Goal: Information Seeking & Learning: Learn about a topic

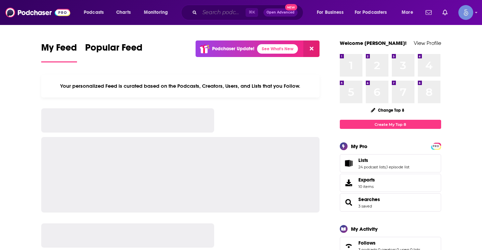
click at [212, 12] on input "Search podcasts, credits, & more..." at bounding box center [222, 12] width 46 height 11
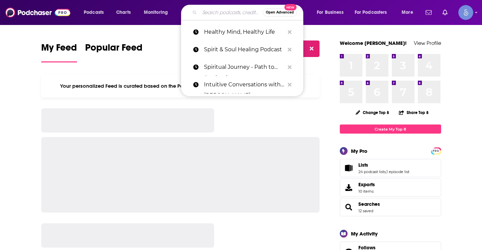
paste input "Let’s Find Common Ground podcast"
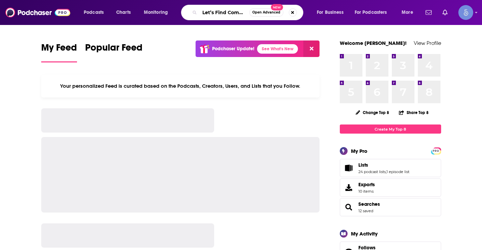
scroll to position [0, 46]
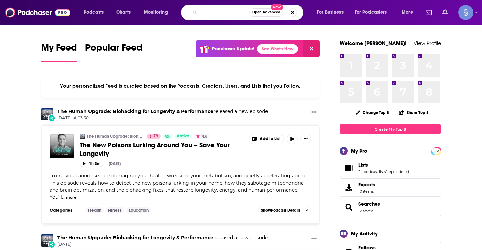
type input "Let’s Find Common Ground podcast"
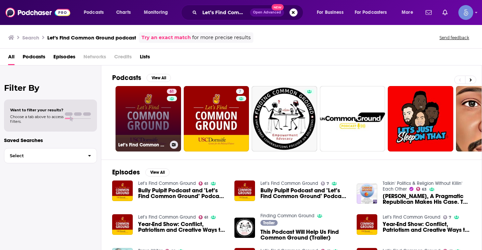
click at [150, 114] on link "61 Let’s Find Common Ground" at bounding box center [147, 118] width 65 height 65
